Goal: Task Accomplishment & Management: Manage account settings

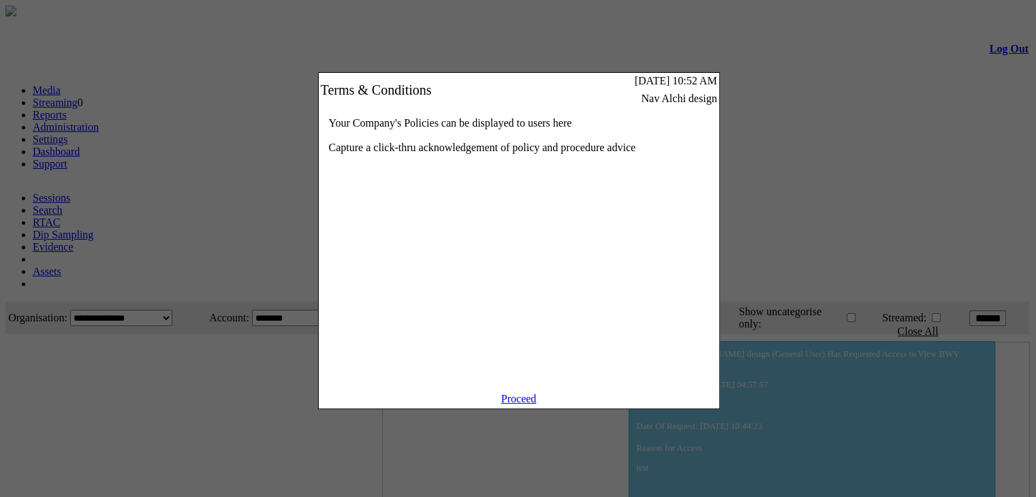
click at [523, 405] on link "Proceed" at bounding box center [518, 399] width 35 height 12
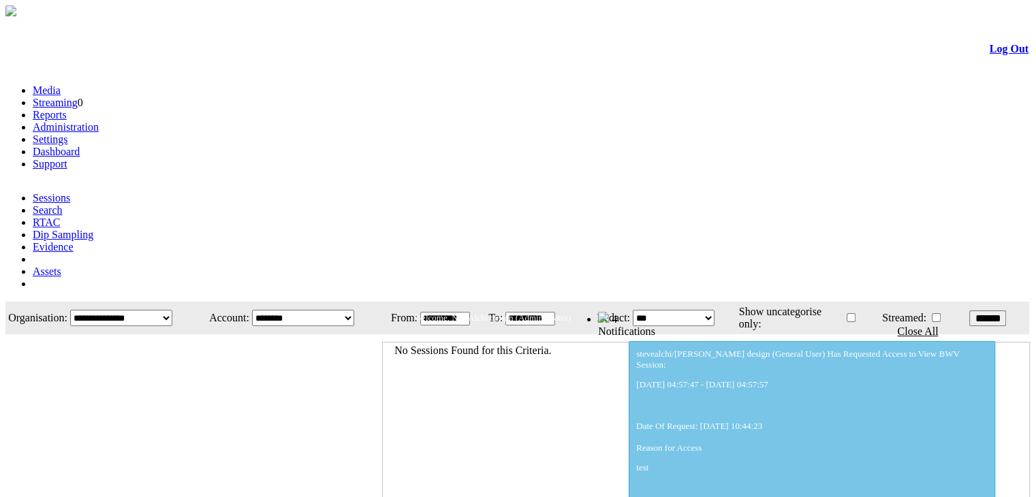
click at [99, 121] on link "Administration" at bounding box center [66, 127] width 66 height 12
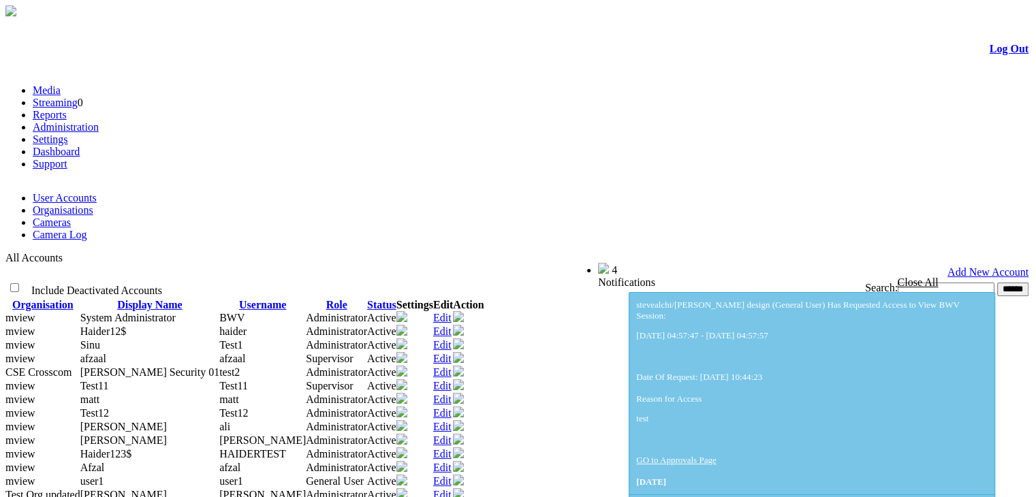
click at [71, 217] on link "Cameras" at bounding box center [52, 223] width 38 height 12
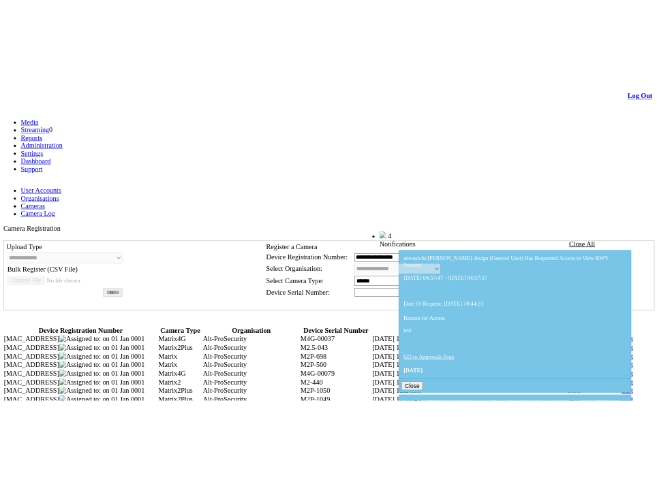
scroll to position [30, 0]
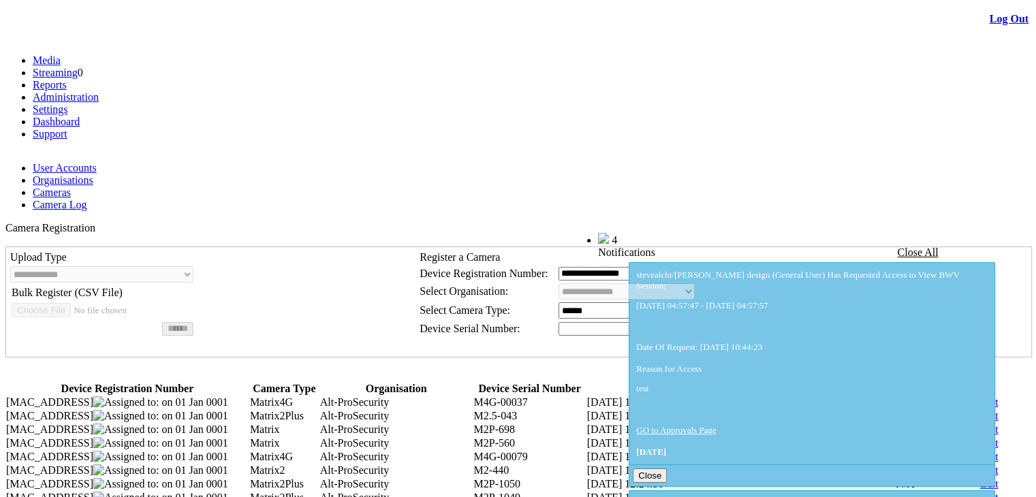
click at [980, 397] on link "Edit" at bounding box center [989, 403] width 18 height 12
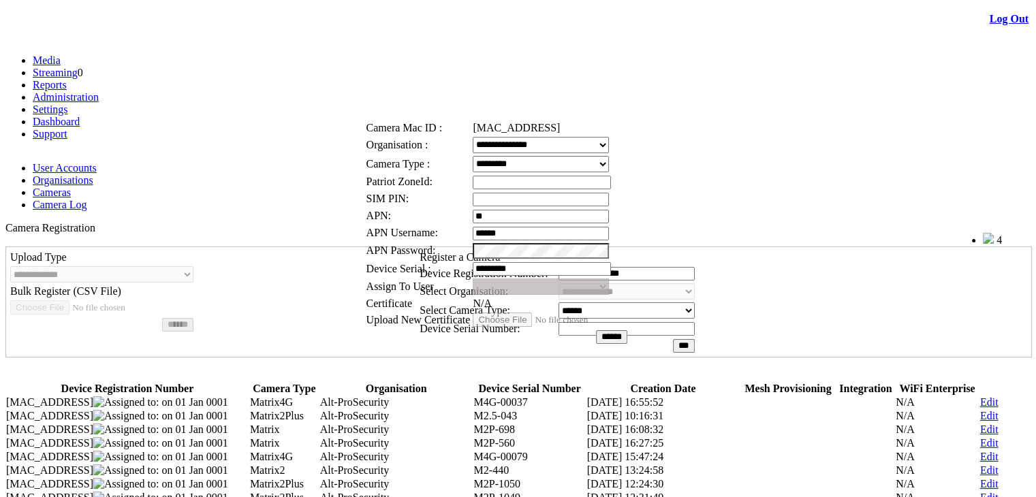
click at [412, 92] on link at bounding box center [412, 97] width 0 height 12
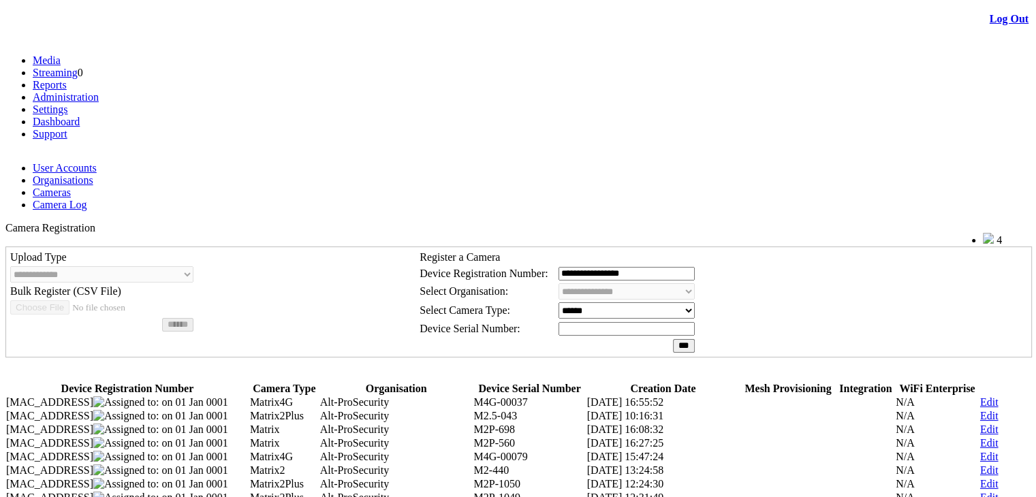
click at [980, 437] on link "Edit" at bounding box center [989, 443] width 18 height 12
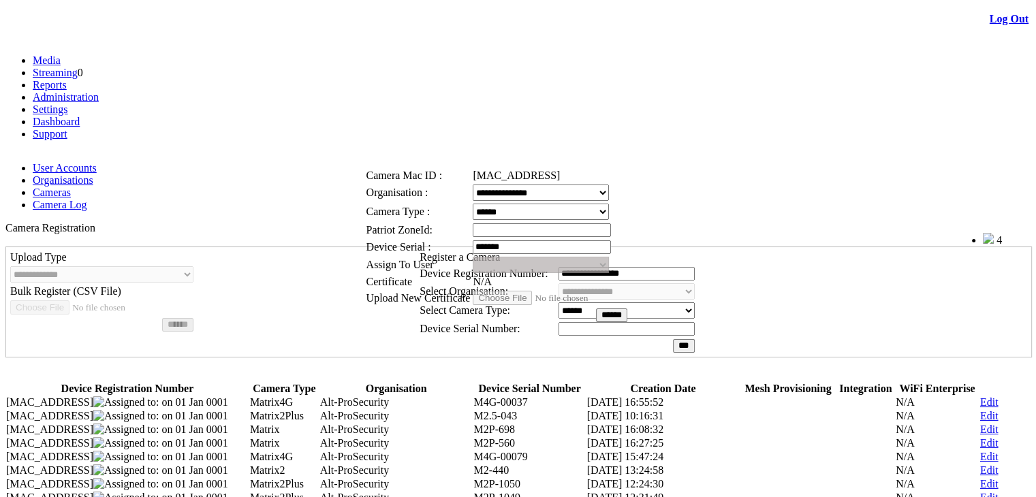
click at [412, 146] on link at bounding box center [412, 144] width 0 height 12
